Goal: Task Accomplishment & Management: Complete application form

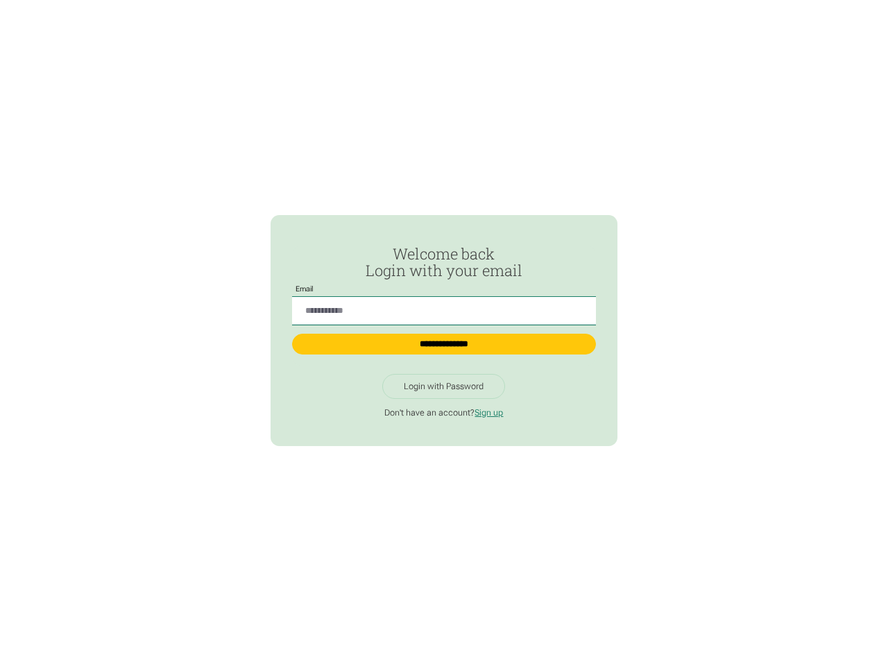
click at [443, 305] on input "Passwordless Login" at bounding box center [443, 311] width 303 height 28
